Goal: Task Accomplishment & Management: Manage account settings

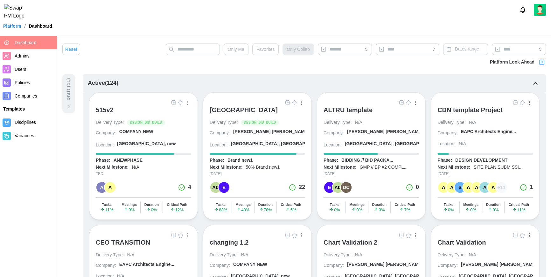
click at [28, 69] on span "Users" at bounding box center [35, 70] width 40 height 8
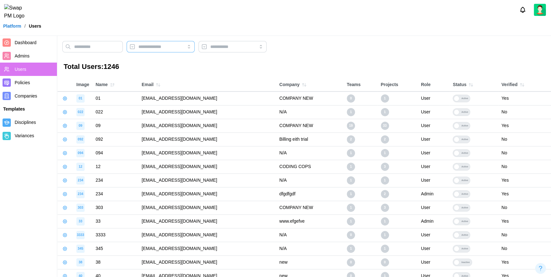
click at [183, 46] on input "search" at bounding box center [160, 46] width 45 height 5
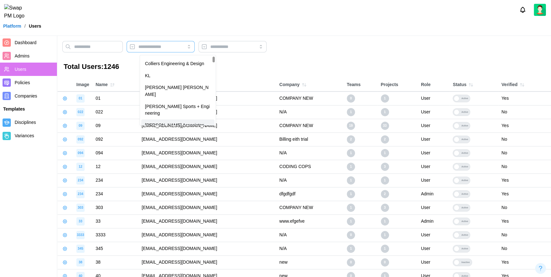
scroll to position [139, 0]
type input "*"
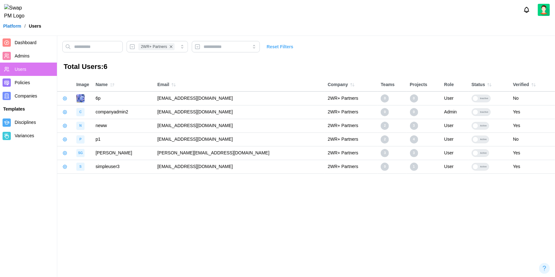
click at [377, 27] on div "Platform / Users" at bounding box center [277, 26] width 555 height 10
click at [197, 99] on td "[EMAIL_ADDRESS][DOMAIN_NAME]" at bounding box center [239, 99] width 171 height 14
copy td "[EMAIL_ADDRESS][DOMAIN_NAME]"
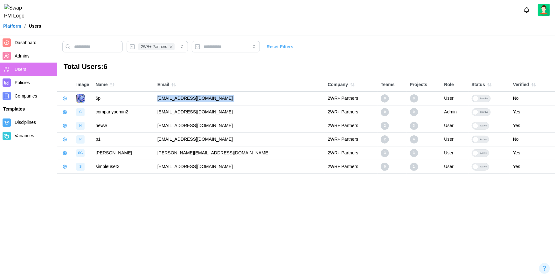
click at [66, 99] on icon "button" at bounding box center [64, 98] width 5 height 5
click at [83, 110] on div "Set User Password" at bounding box center [92, 111] width 38 height 5
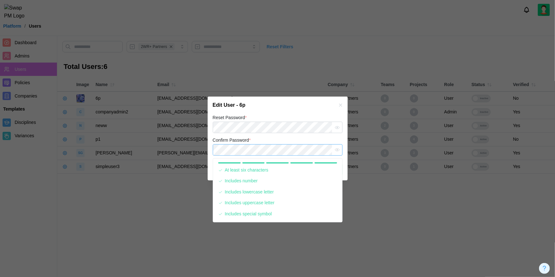
click at [313, 164] on button "Save" at bounding box center [328, 169] width 30 height 11
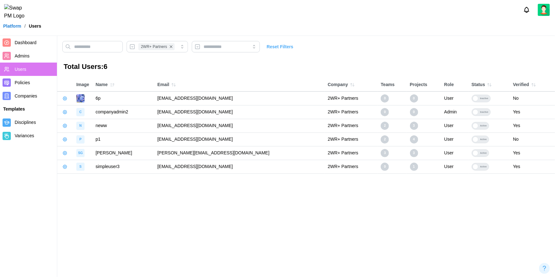
click at [480, 101] on div "Inactive" at bounding box center [485, 98] width 12 height 7
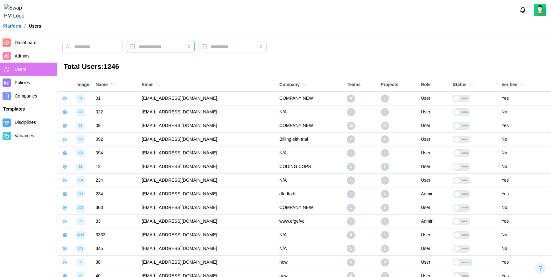
click at [171, 49] on input "search" at bounding box center [160, 46] width 45 height 5
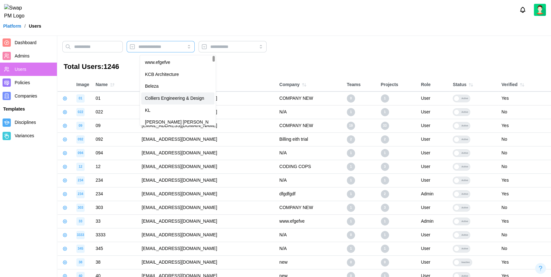
type input "*"
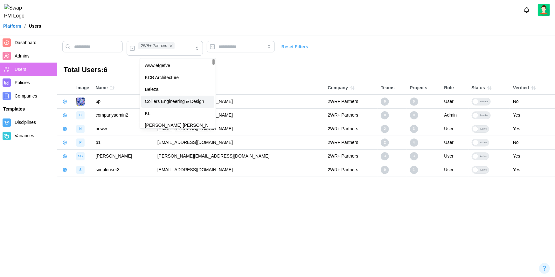
click at [386, 24] on header "Platform / Users" at bounding box center [277, 18] width 555 height 36
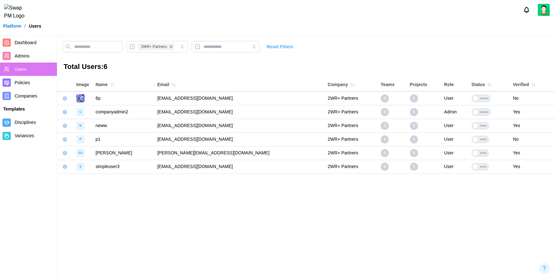
click at [68, 97] on button "button" at bounding box center [64, 98] width 9 height 9
click at [182, 98] on td "[EMAIL_ADDRESS][DOMAIN_NAME]" at bounding box center [239, 99] width 171 height 14
click at [22, 94] on span "Companies" at bounding box center [26, 96] width 23 height 5
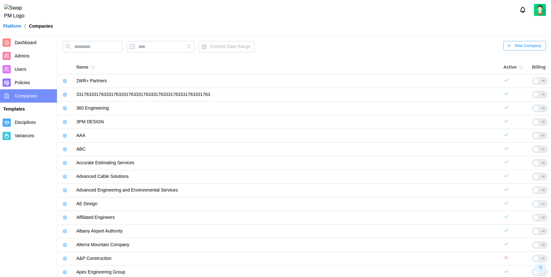
click at [67, 81] on icon "button" at bounding box center [65, 81] width 4 height 4
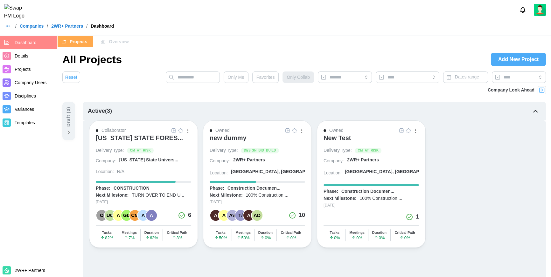
click at [243, 27] on div "/ Companies / 2WR+ Partners / Dashboard" at bounding box center [275, 26] width 551 height 10
click at [32, 80] on span "Company Users" at bounding box center [35, 83] width 40 height 8
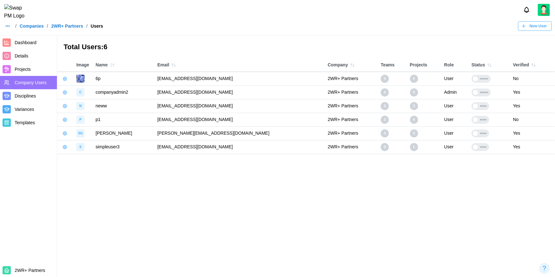
click at [145, 175] on main "Total Users: 6 Image Name Email Company Teams Projects Role Status Verified 6p …" at bounding box center [277, 138] width 555 height 277
click at [66, 80] on icon "button" at bounding box center [64, 78] width 5 height 5
click at [83, 98] on div "Manage App User" at bounding box center [97, 95] width 49 height 7
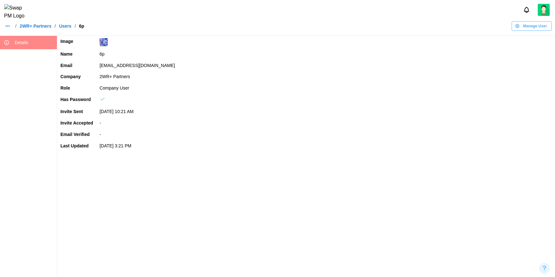
click at [528, 30] on span "Manage User" at bounding box center [535, 26] width 24 height 9
click at [529, 55] on div "Edit User" at bounding box center [531, 54] width 38 height 5
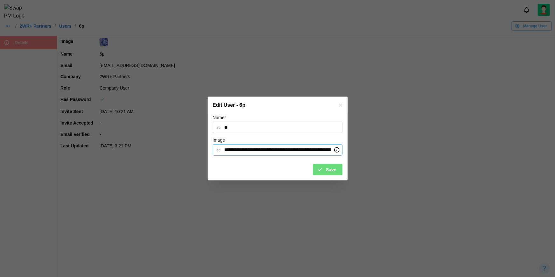
click at [257, 147] on input "Image" at bounding box center [278, 149] width 130 height 11
click at [423, 169] on div at bounding box center [277, 138] width 555 height 277
click at [338, 107] on button "button" at bounding box center [340, 105] width 7 height 7
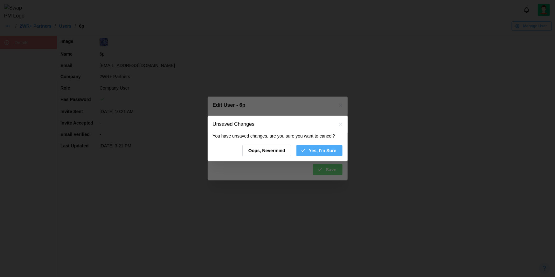
click at [320, 150] on span "Yes, I'm Sure" at bounding box center [323, 150] width 28 height 11
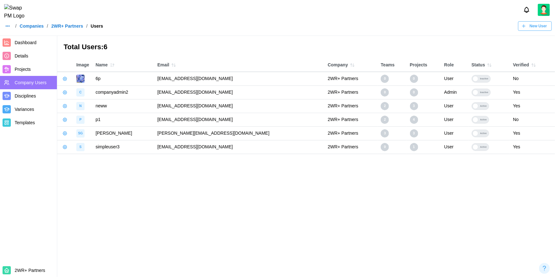
click at [67, 106] on icon "button" at bounding box center [64, 106] width 5 height 5
click at [79, 121] on div "Manage App User" at bounding box center [97, 123] width 49 height 7
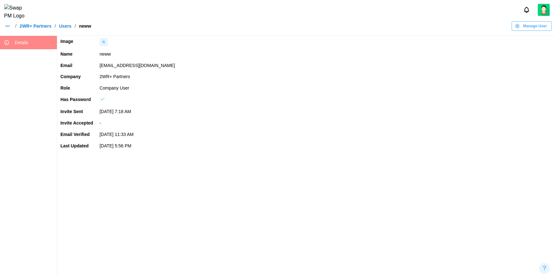
click at [542, 27] on span "Manage User" at bounding box center [535, 26] width 24 height 9
click at [528, 55] on div "Edit User" at bounding box center [531, 54] width 38 height 5
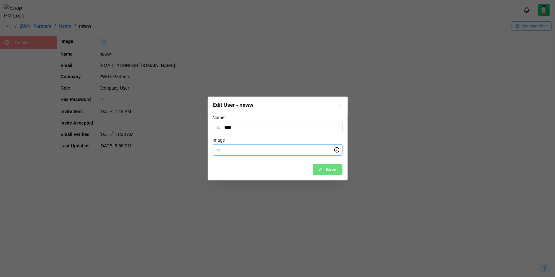
click at [246, 150] on input "Image" at bounding box center [278, 149] width 130 height 11
paste input "**********"
type input "**********"
click at [332, 171] on span "Save" at bounding box center [331, 169] width 10 height 11
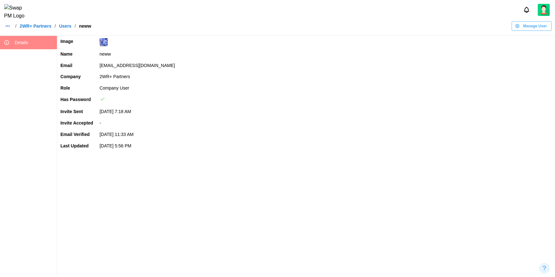
click at [535, 31] on span "Manage User" at bounding box center [535, 26] width 24 height 9
click at [537, 45] on div "Promote User" at bounding box center [531, 43] width 38 height 5
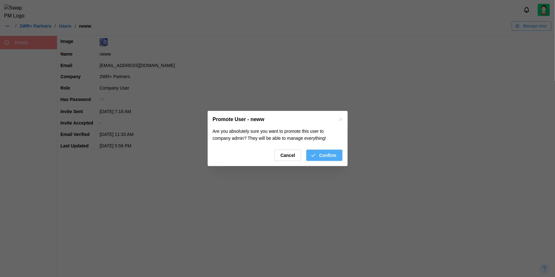
click at [336, 154] on button "Confirm" at bounding box center [324, 155] width 36 height 11
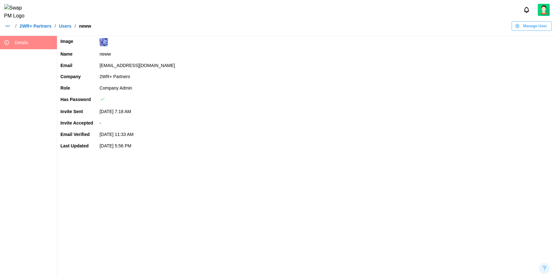
click at [542, 29] on span "Manage User" at bounding box center [535, 26] width 24 height 9
click at [535, 65] on div "Set User Password" at bounding box center [531, 66] width 38 height 5
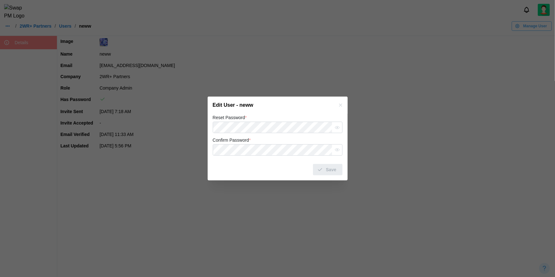
click at [270, 133] on form "Reset Password * Confirm Password * Save" at bounding box center [278, 145] width 130 height 62
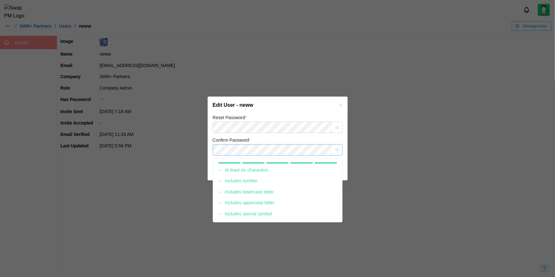
click at [313, 164] on button "Save" at bounding box center [328, 169] width 30 height 11
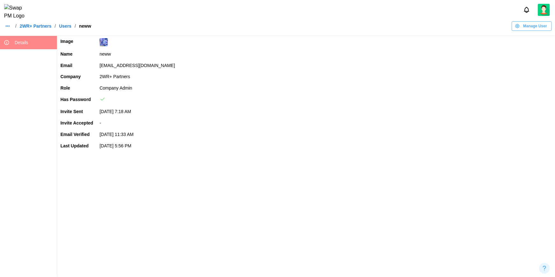
click at [169, 68] on td "[EMAIL_ADDRESS][DOMAIN_NAME]" at bounding box center [325, 65] width 459 height 11
click at [171, 67] on td "[EMAIL_ADDRESS][DOMAIN_NAME]" at bounding box center [325, 65] width 459 height 11
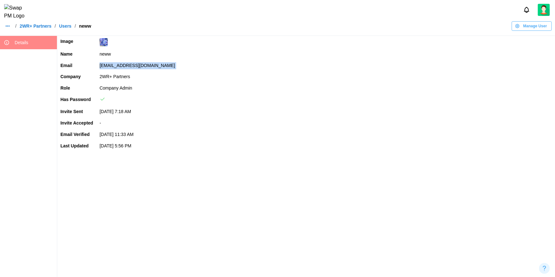
click at [171, 67] on td "[EMAIL_ADDRESS][DOMAIN_NAME]" at bounding box center [325, 65] width 459 height 11
click at [539, 28] on span "Manage User" at bounding box center [535, 26] width 24 height 9
click at [526, 55] on div "Edit User" at bounding box center [531, 54] width 38 height 5
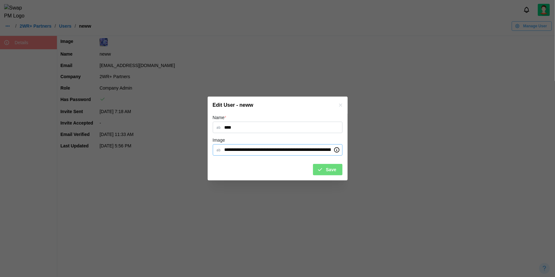
click at [275, 152] on input "Image" at bounding box center [278, 149] width 130 height 11
click at [276, 152] on input "Image" at bounding box center [278, 149] width 130 height 11
click at [319, 169] on icon "submit" at bounding box center [320, 170] width 6 height 6
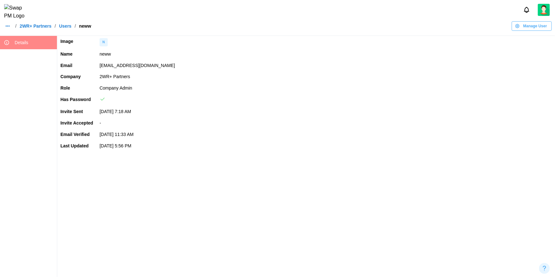
click at [151, 67] on td "[EMAIL_ADDRESS][DOMAIN_NAME]" at bounding box center [325, 65] width 459 height 11
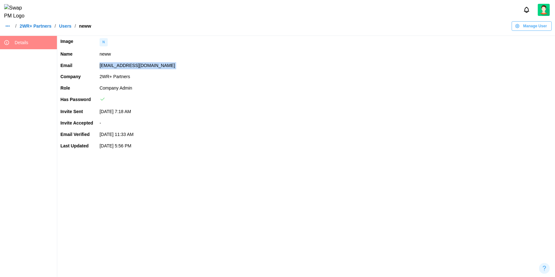
click at [151, 67] on td "[EMAIL_ADDRESS][DOMAIN_NAME]" at bounding box center [325, 65] width 459 height 11
click at [272, 88] on td "Company Admin" at bounding box center [325, 88] width 459 height 11
